Goal: Find specific page/section: Find specific page/section

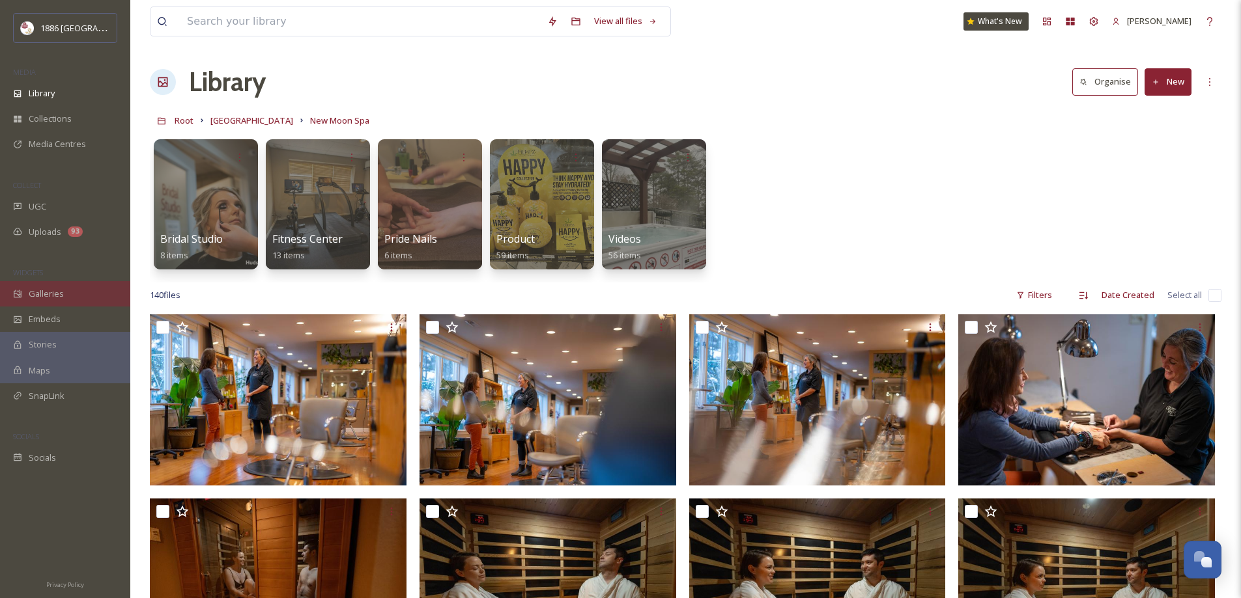
click at [87, 285] on div "Galleries" at bounding box center [65, 293] width 130 height 25
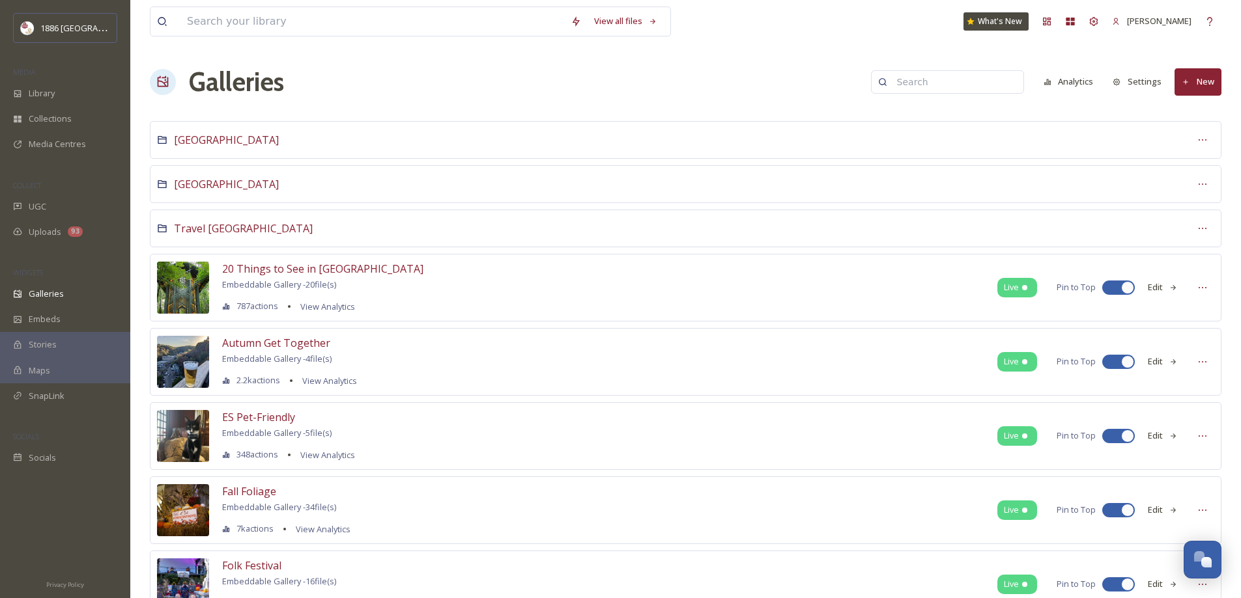
click at [324, 188] on div "[GEOGRAPHIC_DATA]" at bounding box center [685, 184] width 1071 height 38
click at [203, 173] on div "[GEOGRAPHIC_DATA]" at bounding box center [685, 184] width 1071 height 38
click at [208, 186] on span "[GEOGRAPHIC_DATA]" at bounding box center [226, 184] width 105 height 14
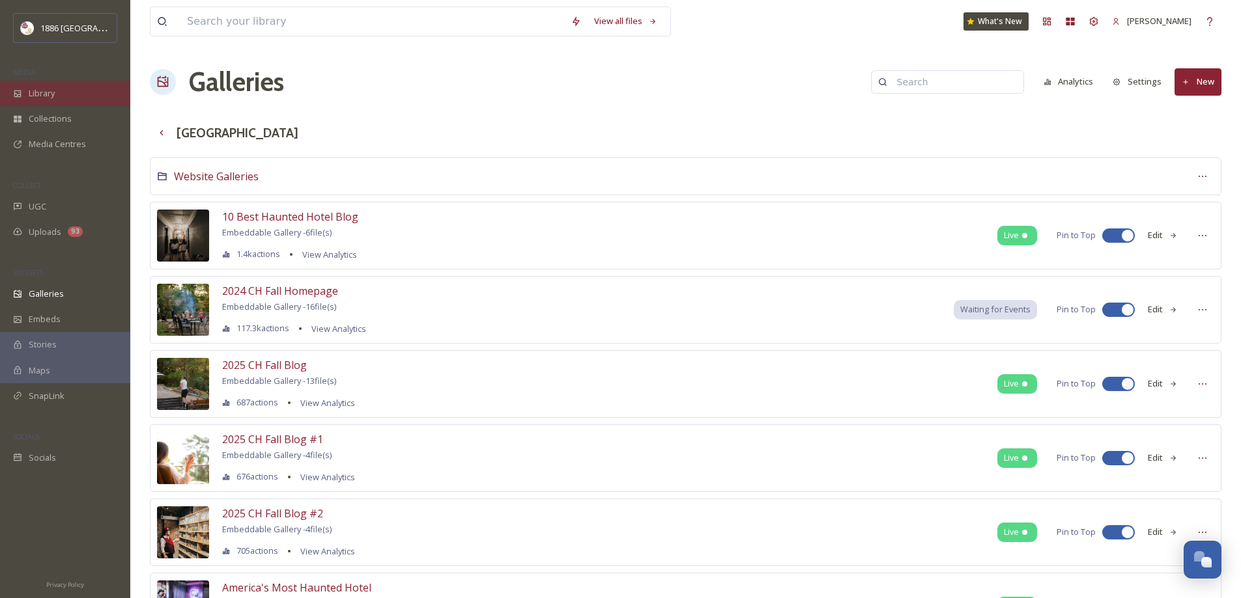
click at [74, 96] on div "Library" at bounding box center [65, 93] width 130 height 25
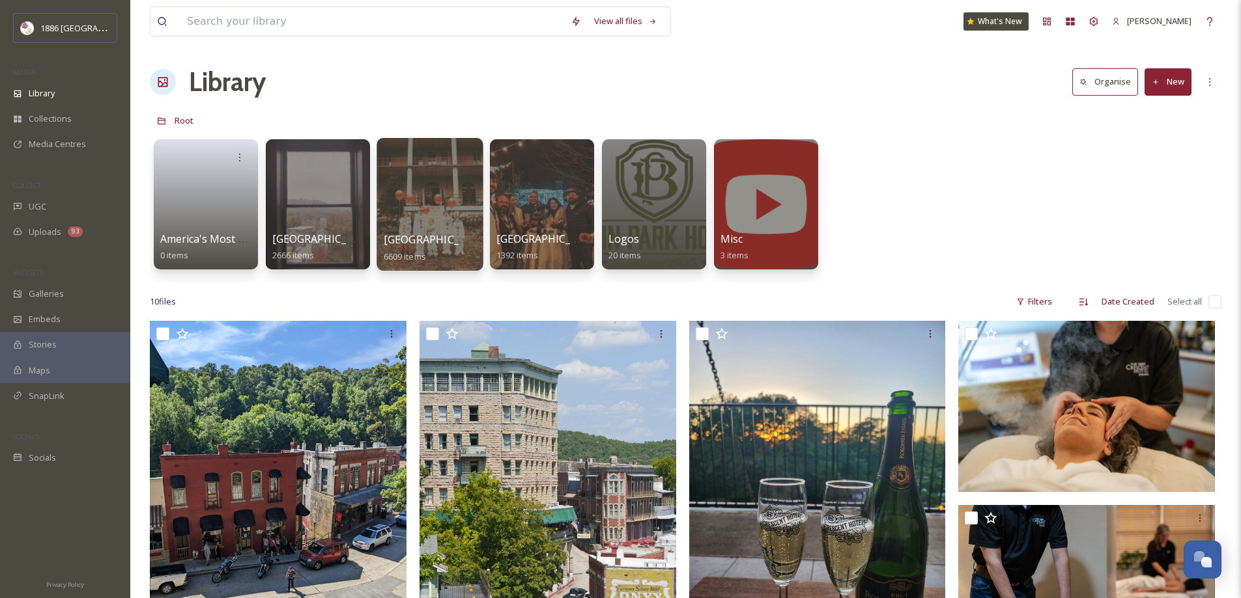
click at [444, 250] on div "[GEOGRAPHIC_DATA] 6609 items" at bounding box center [430, 248] width 93 height 33
click at [418, 239] on span "[GEOGRAPHIC_DATA]" at bounding box center [437, 239] width 107 height 14
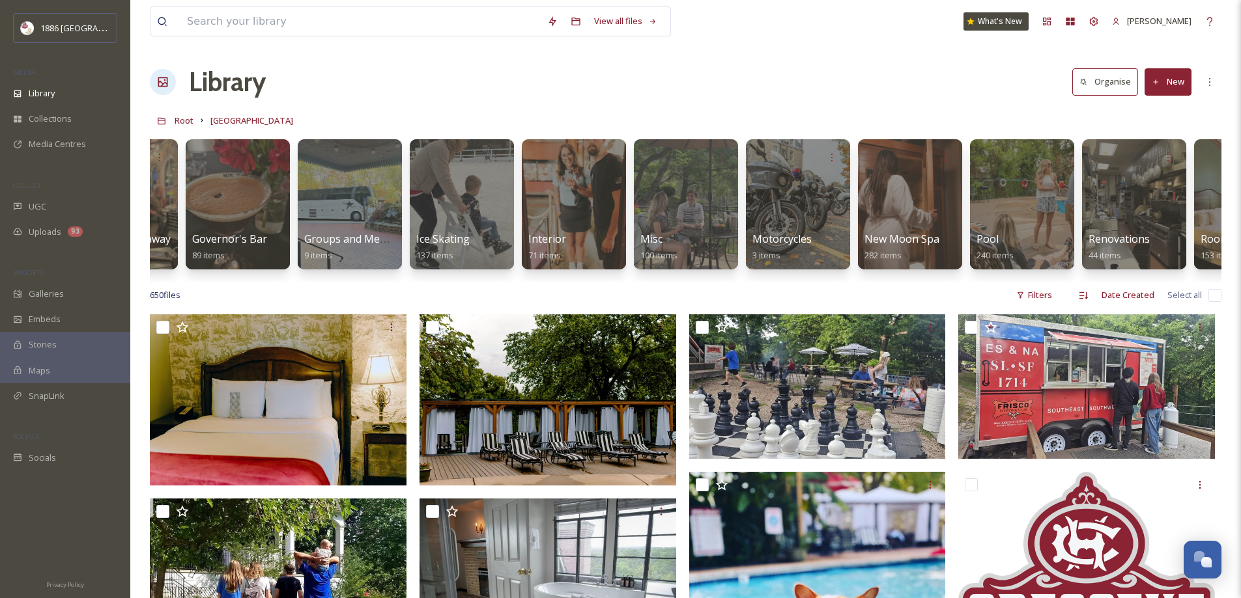
scroll to position [0, 1426]
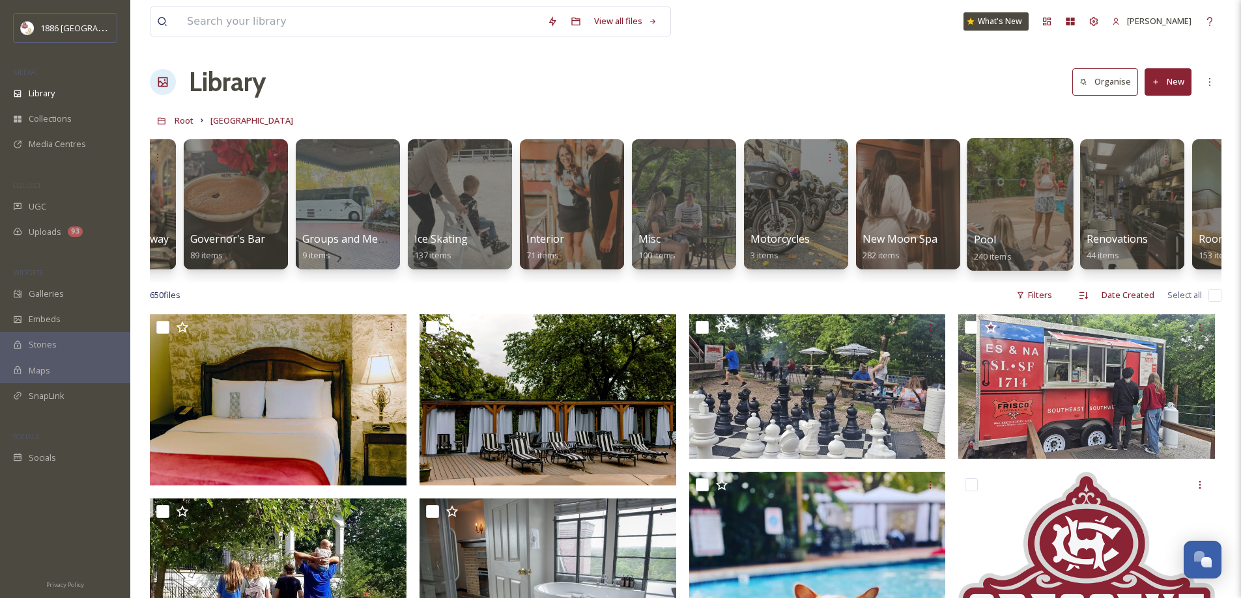
click at [1009, 249] on link "Pool 240 items" at bounding box center [993, 248] width 38 height 29
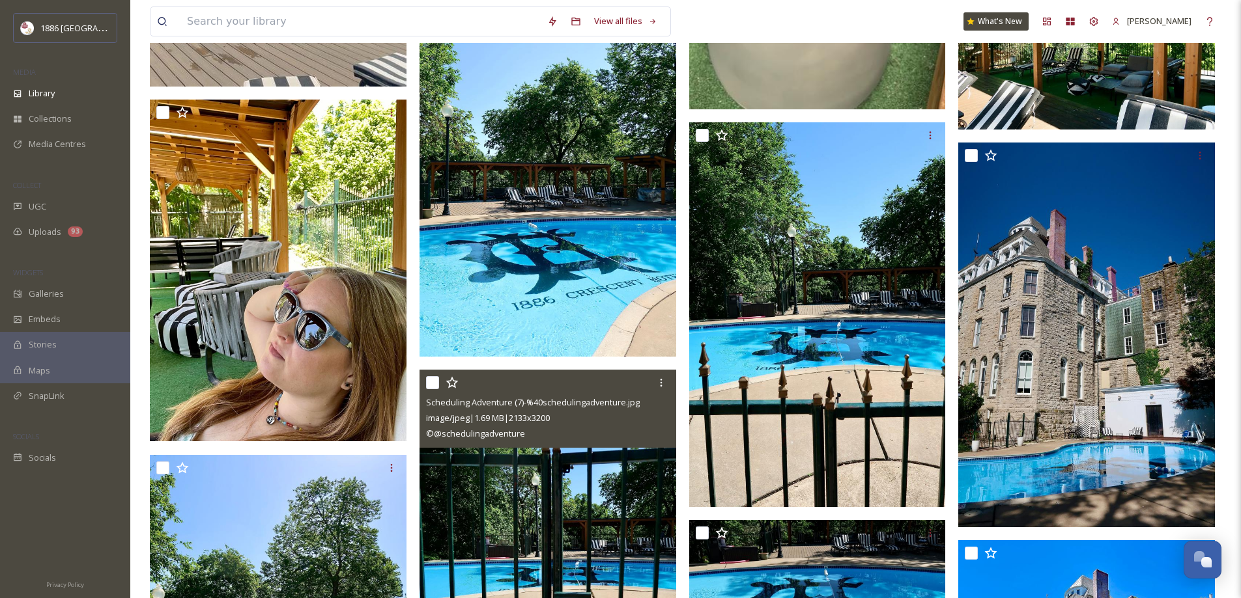
scroll to position [4558, 0]
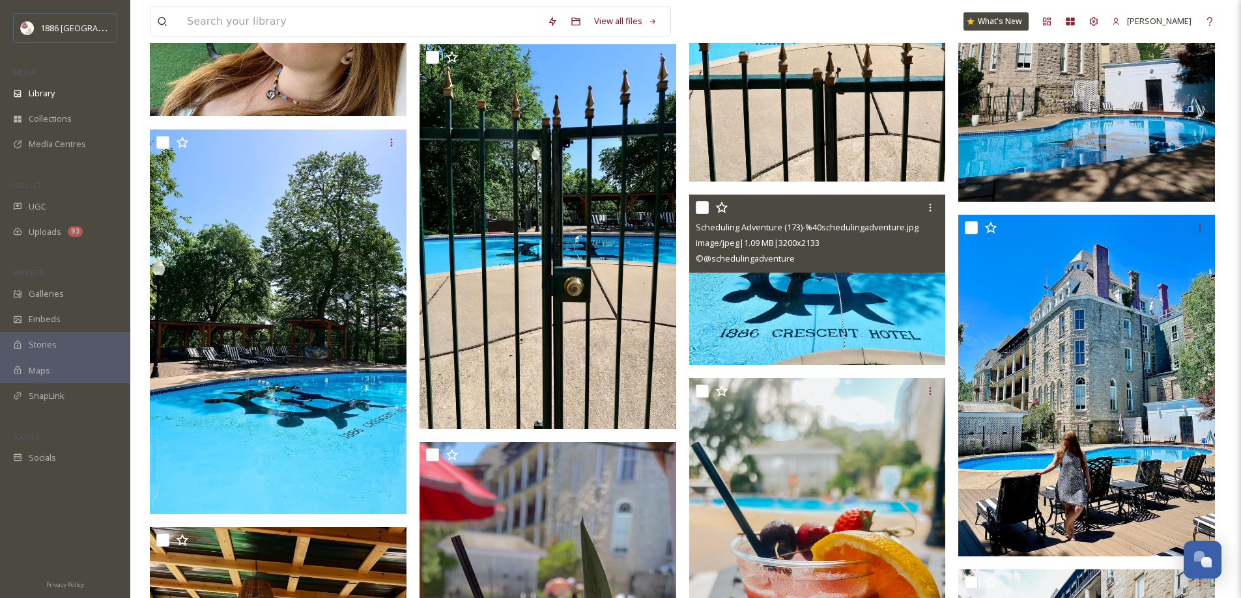
click at [856, 293] on img at bounding box center [817, 280] width 257 height 171
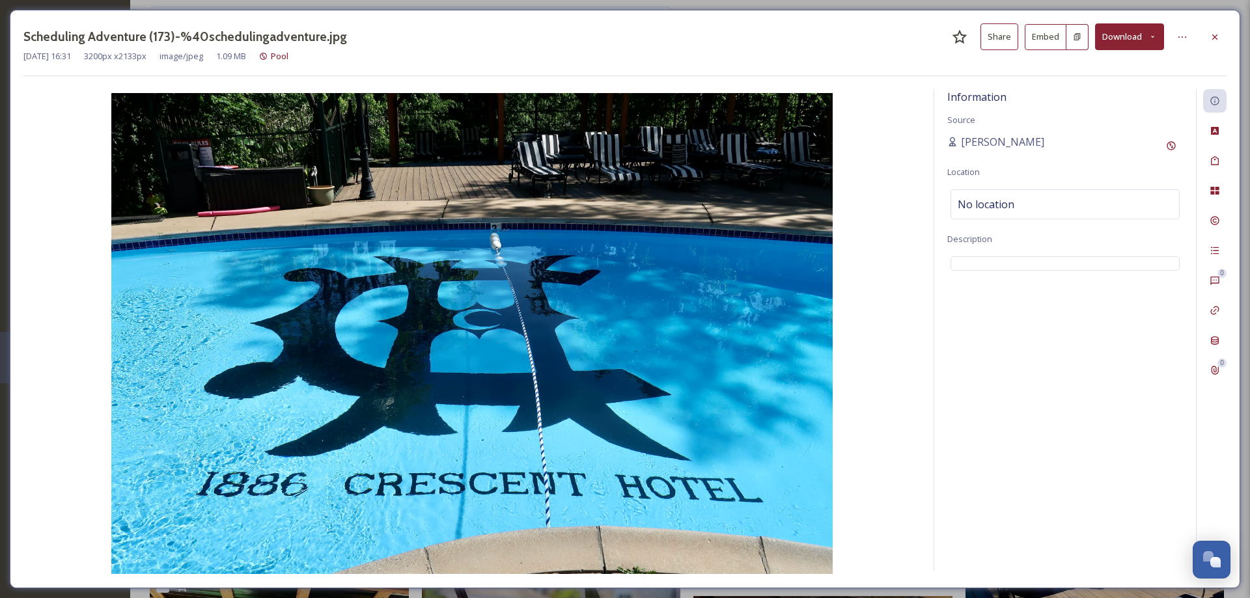
drag, startPoint x: 1211, startPoint y: 39, endPoint x: 1205, endPoint y: 40, distance: 6.6
click at [1211, 39] on icon at bounding box center [1215, 37] width 10 height 10
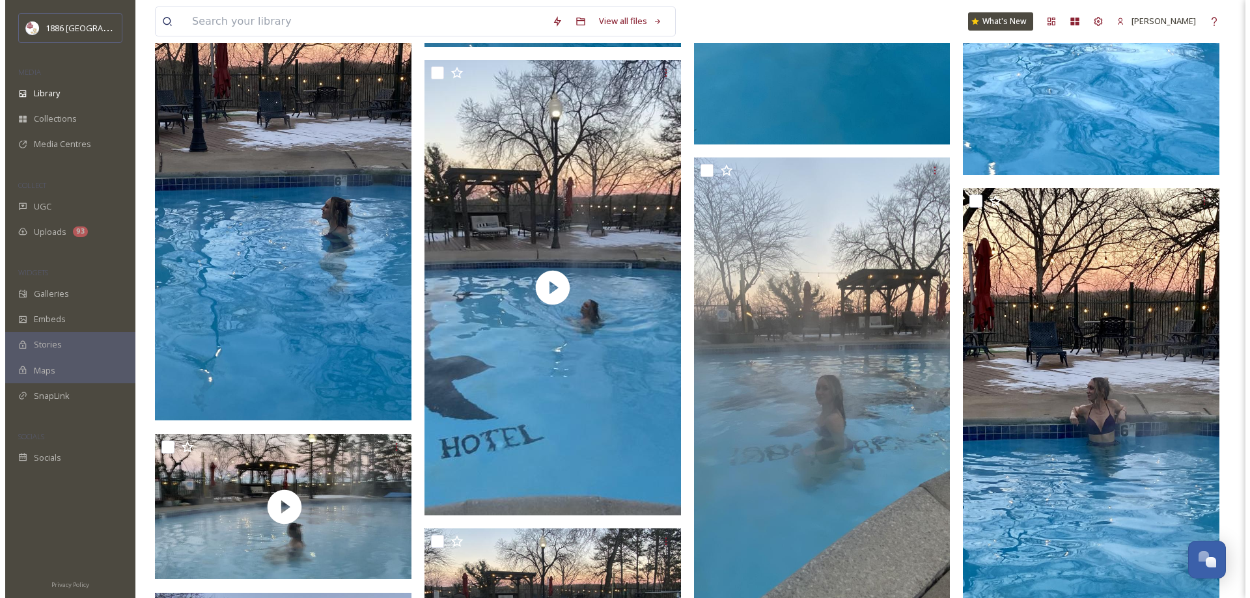
scroll to position [11917, 0]
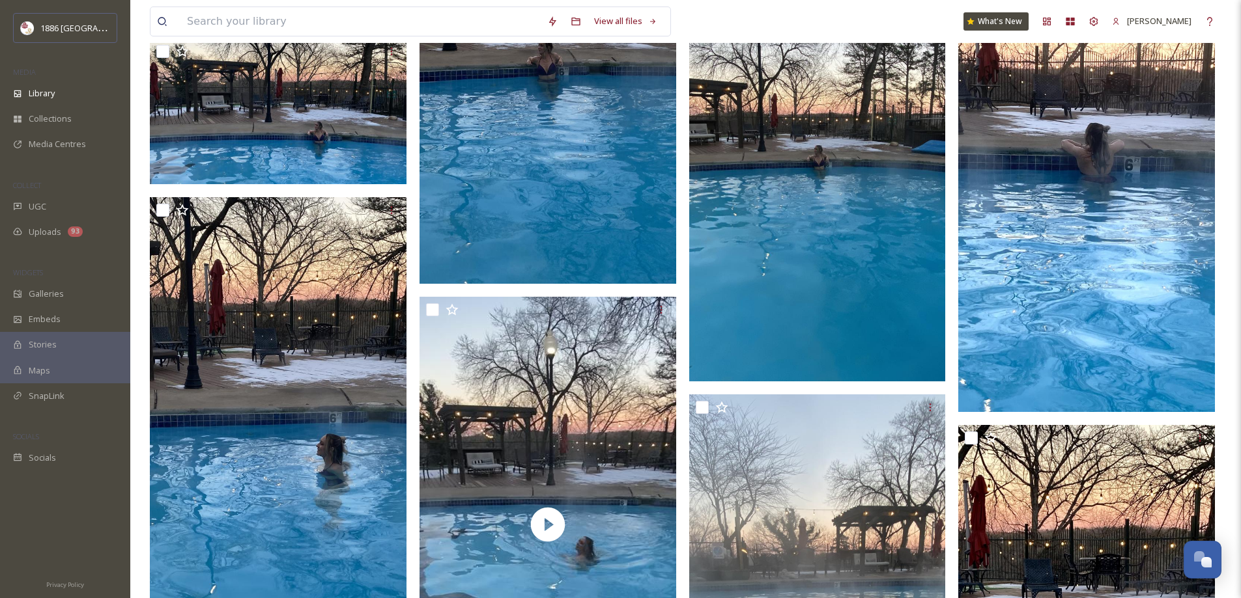
click at [1153, 178] on img at bounding box center [1086, 184] width 257 height 456
